Goal: Transaction & Acquisition: Purchase product/service

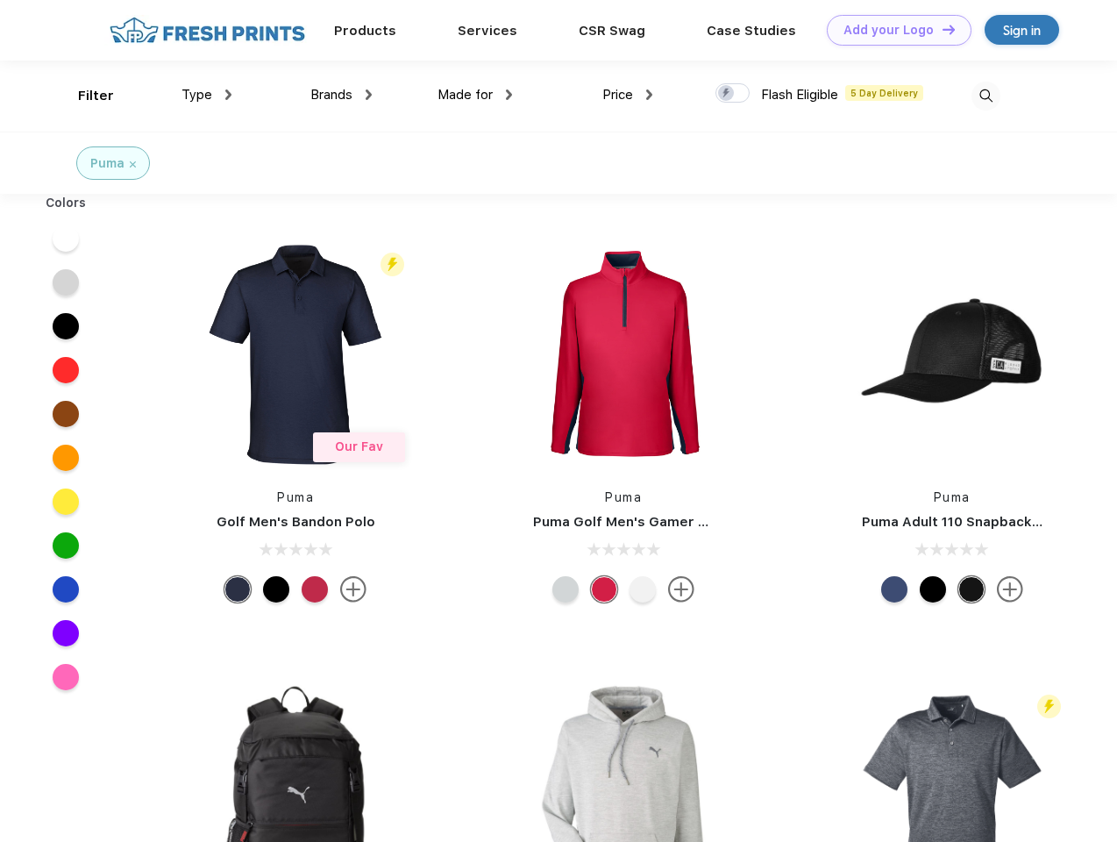
click at [893, 30] on link "Add your Logo Design Tool" at bounding box center [899, 30] width 145 height 31
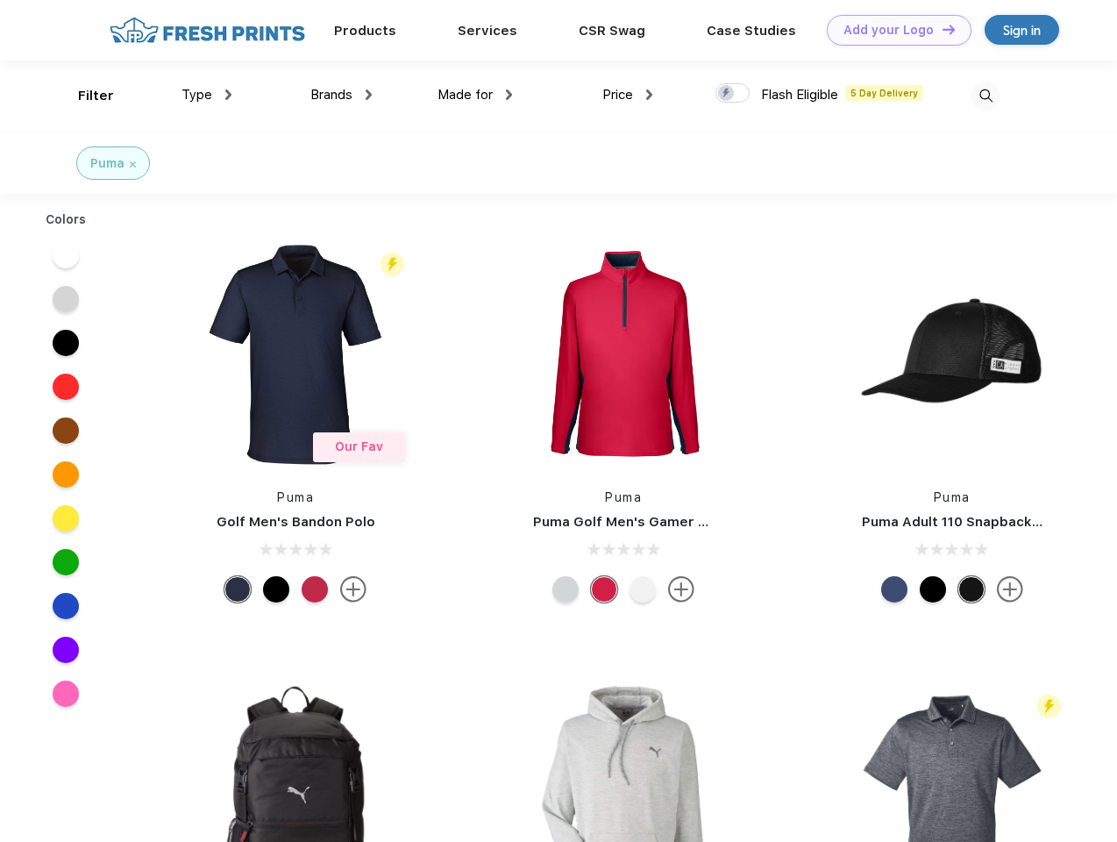
click at [0, 0] on div "Design Tool" at bounding box center [0, 0] width 0 height 0
click at [941, 29] on link "Add your Logo Design Tool" at bounding box center [899, 30] width 145 height 31
click at [84, 96] on div "Filter" at bounding box center [96, 96] width 36 height 20
click at [207, 95] on span "Type" at bounding box center [197, 95] width 31 height 16
click at [341, 95] on span "Brands" at bounding box center [331, 95] width 42 height 16
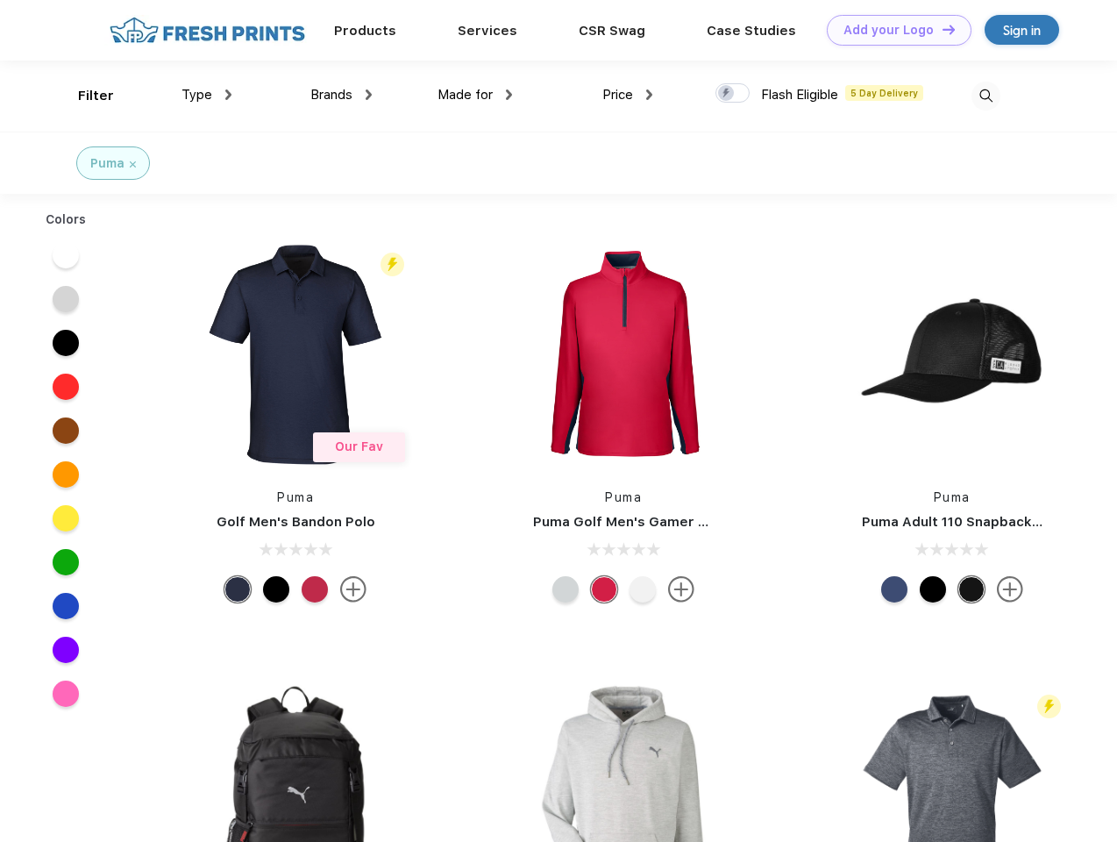
click at [475, 95] on span "Made for" at bounding box center [465, 95] width 55 height 16
click at [628, 95] on span "Price" at bounding box center [617, 95] width 31 height 16
click at [733, 94] on div at bounding box center [733, 92] width 34 height 19
click at [727, 94] on input "checkbox" at bounding box center [721, 87] width 11 height 11
click at [986, 96] on img at bounding box center [986, 96] width 29 height 29
